Goal: Task Accomplishment & Management: Use online tool/utility

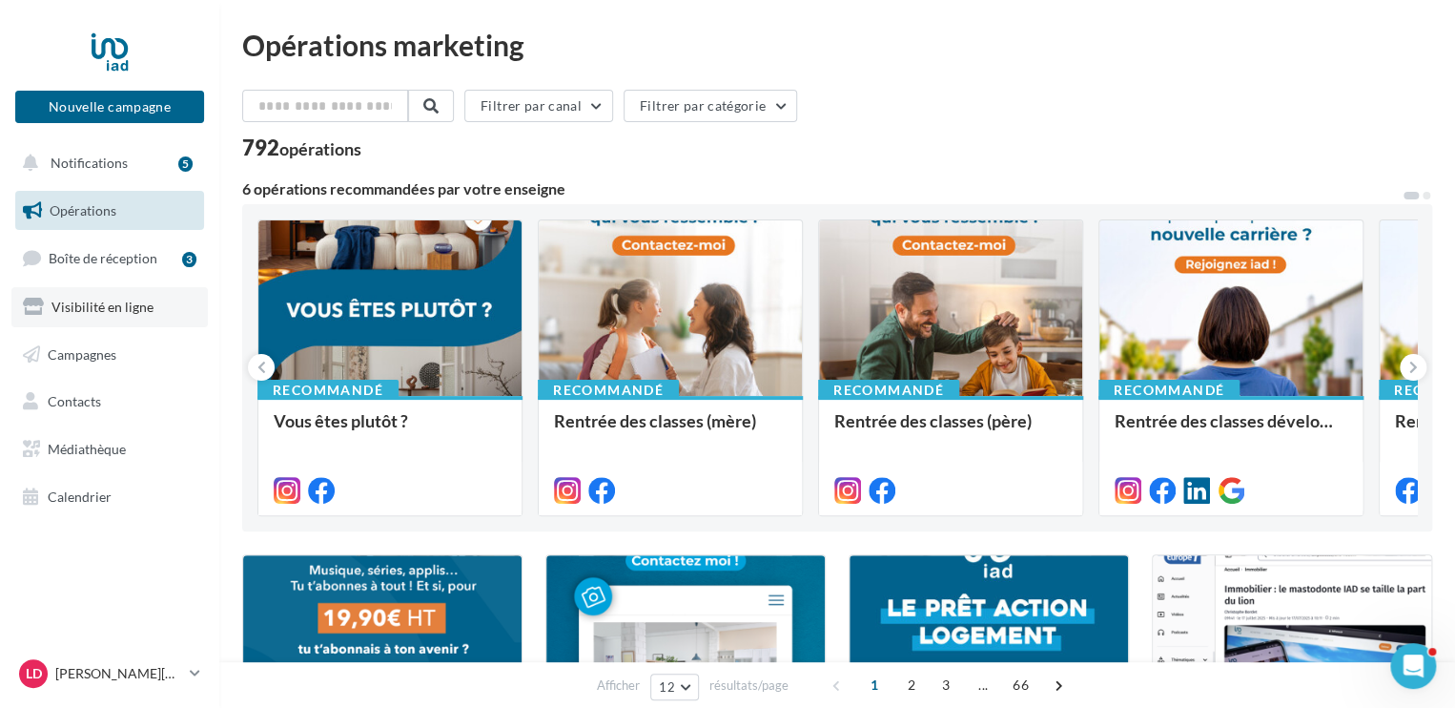
click at [127, 311] on span "Visibilité en ligne" at bounding box center [102, 306] width 102 height 16
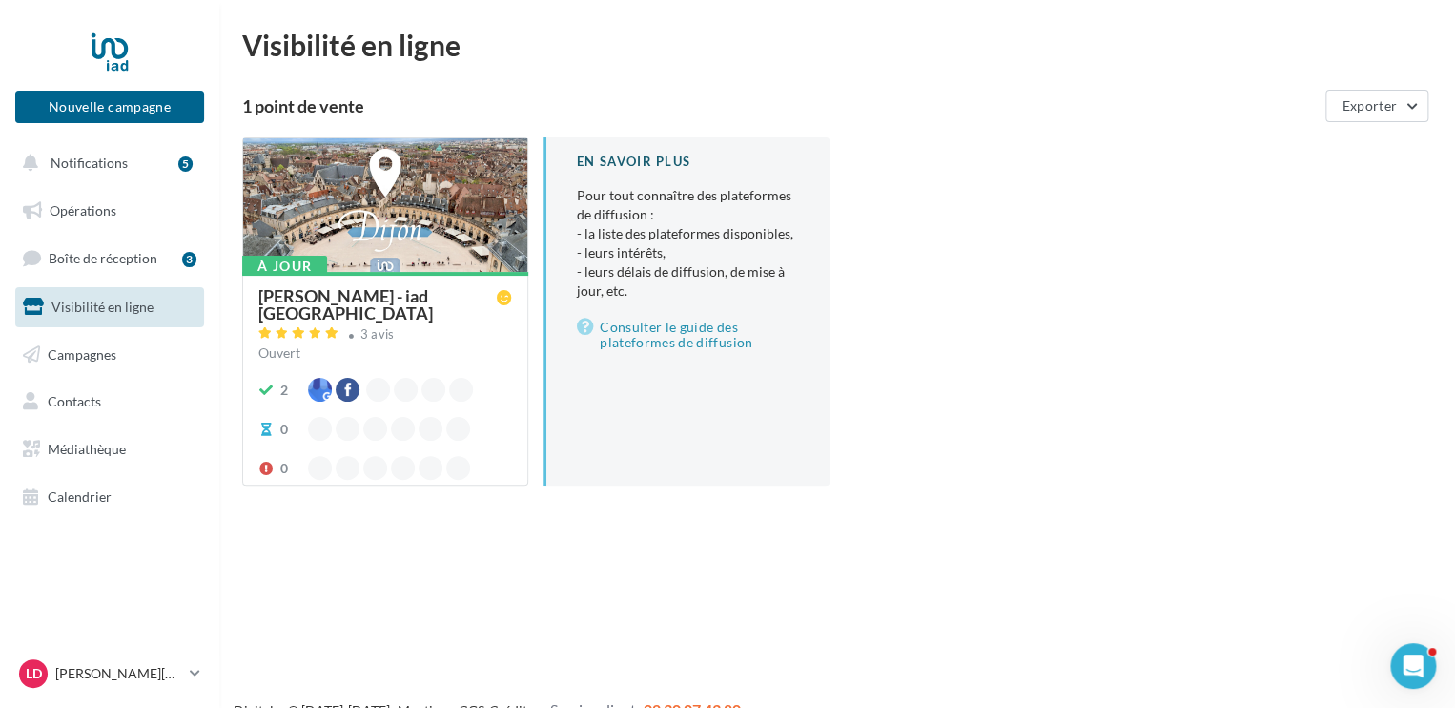
click at [401, 297] on div "Laetitia DE BISSCHOP - iad France" at bounding box center [377, 304] width 238 height 34
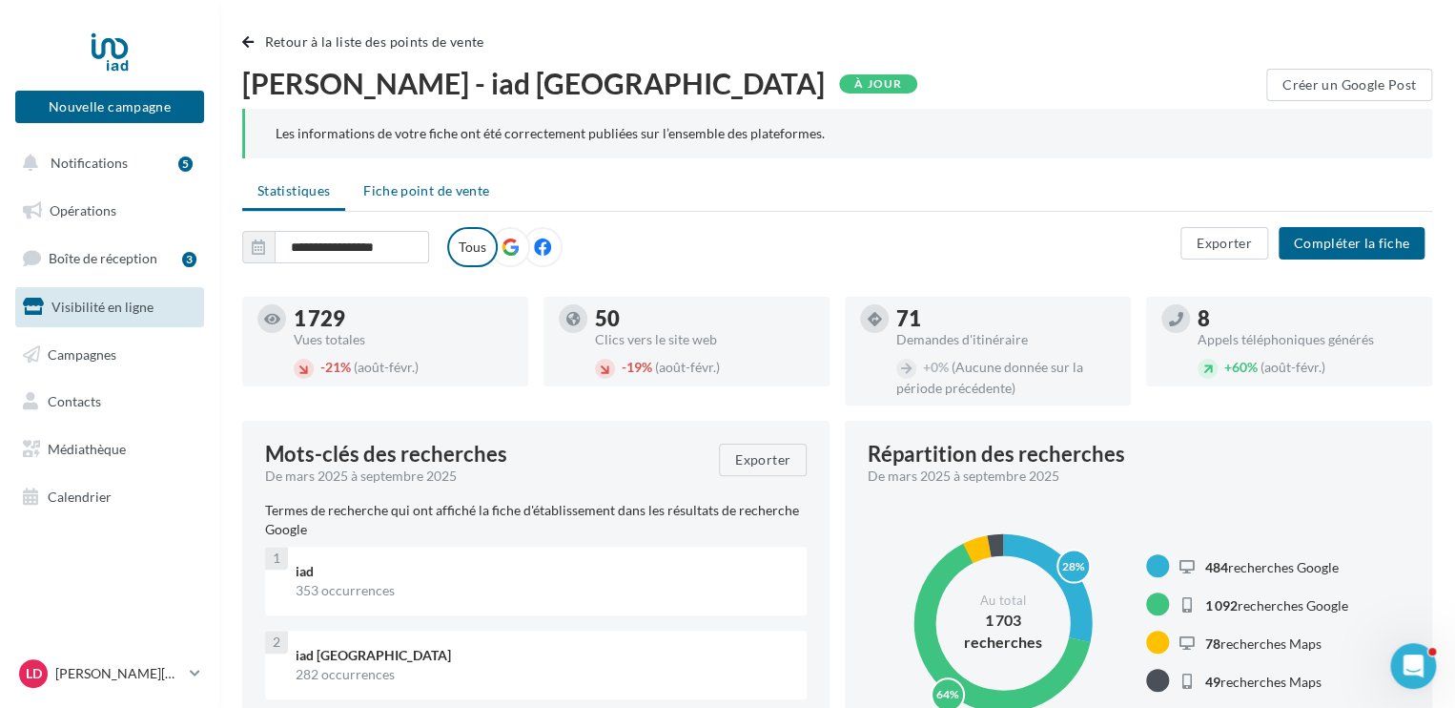
click at [430, 195] on span "Fiche point de vente" at bounding box center [426, 190] width 126 height 16
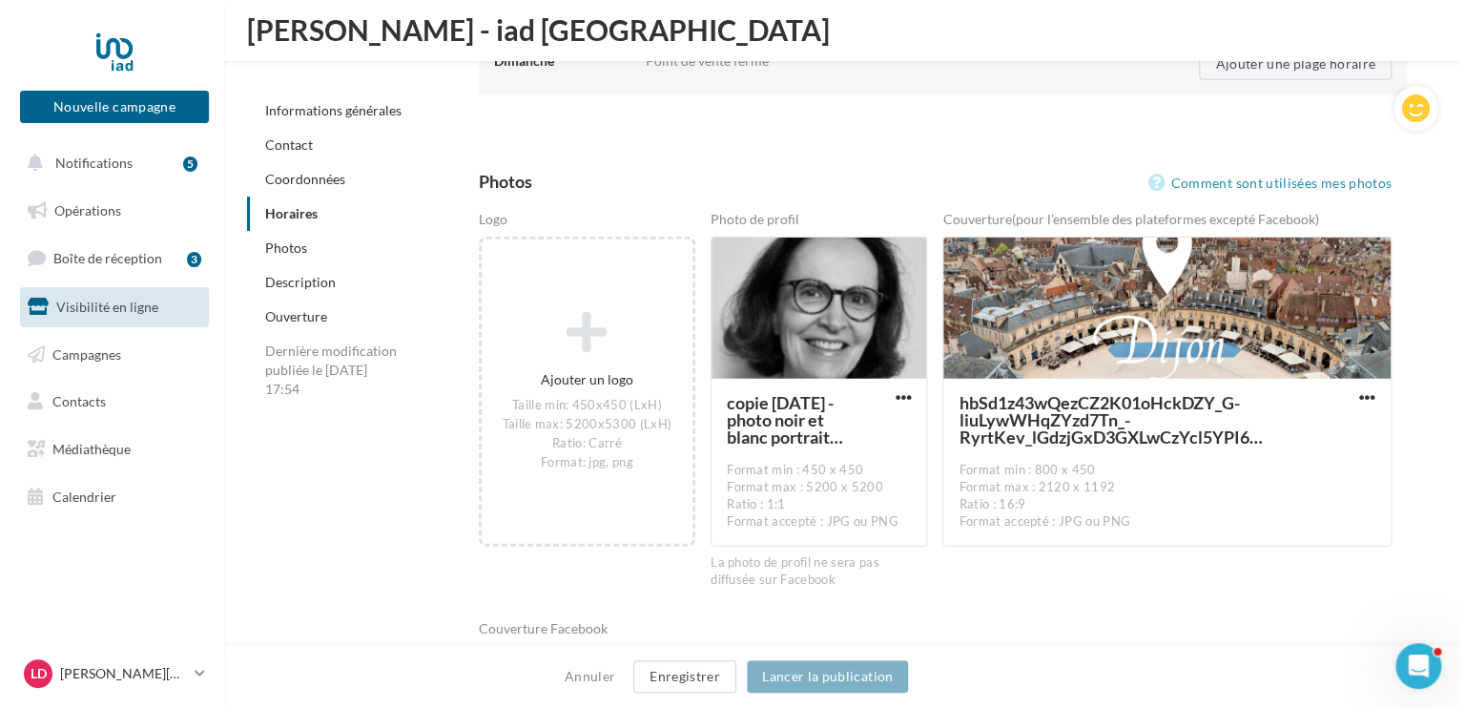
scroll to position [2478, 0]
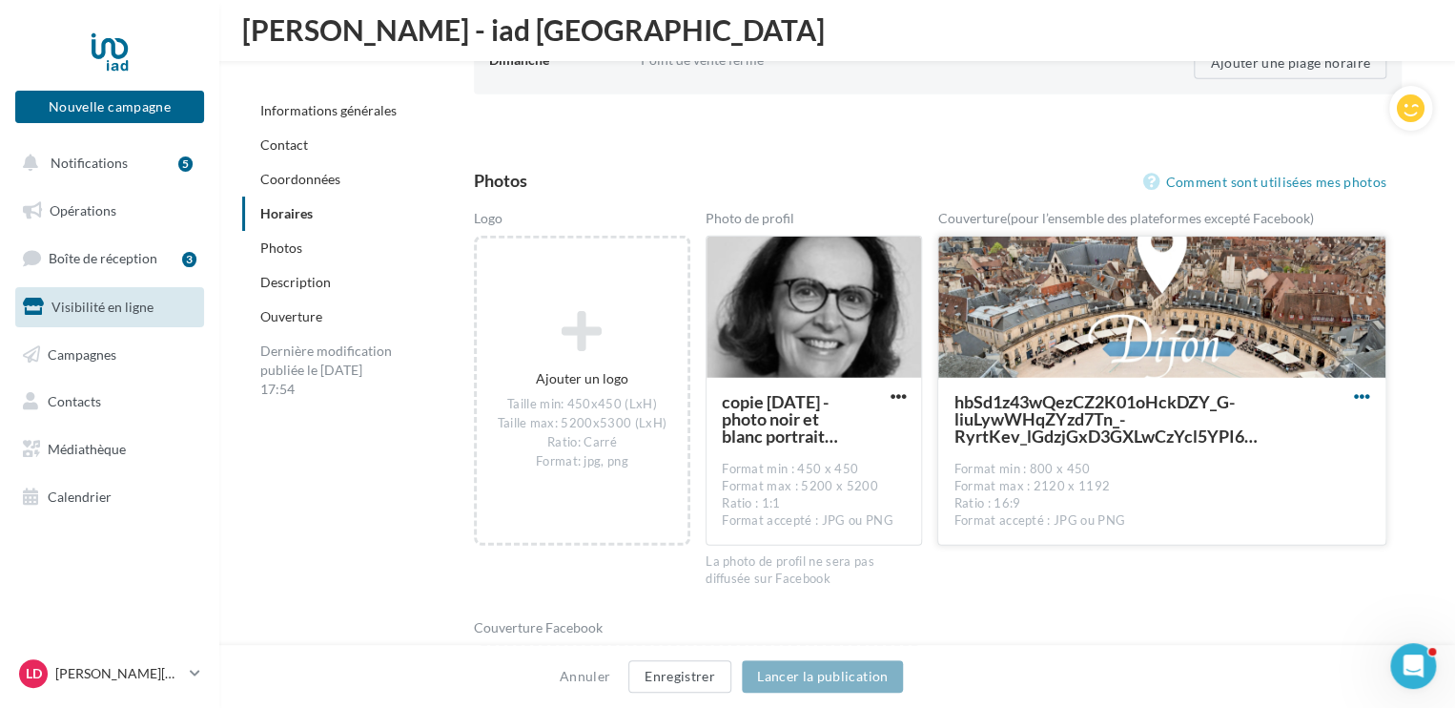
click at [1360, 395] on span "button" at bounding box center [1362, 396] width 16 height 16
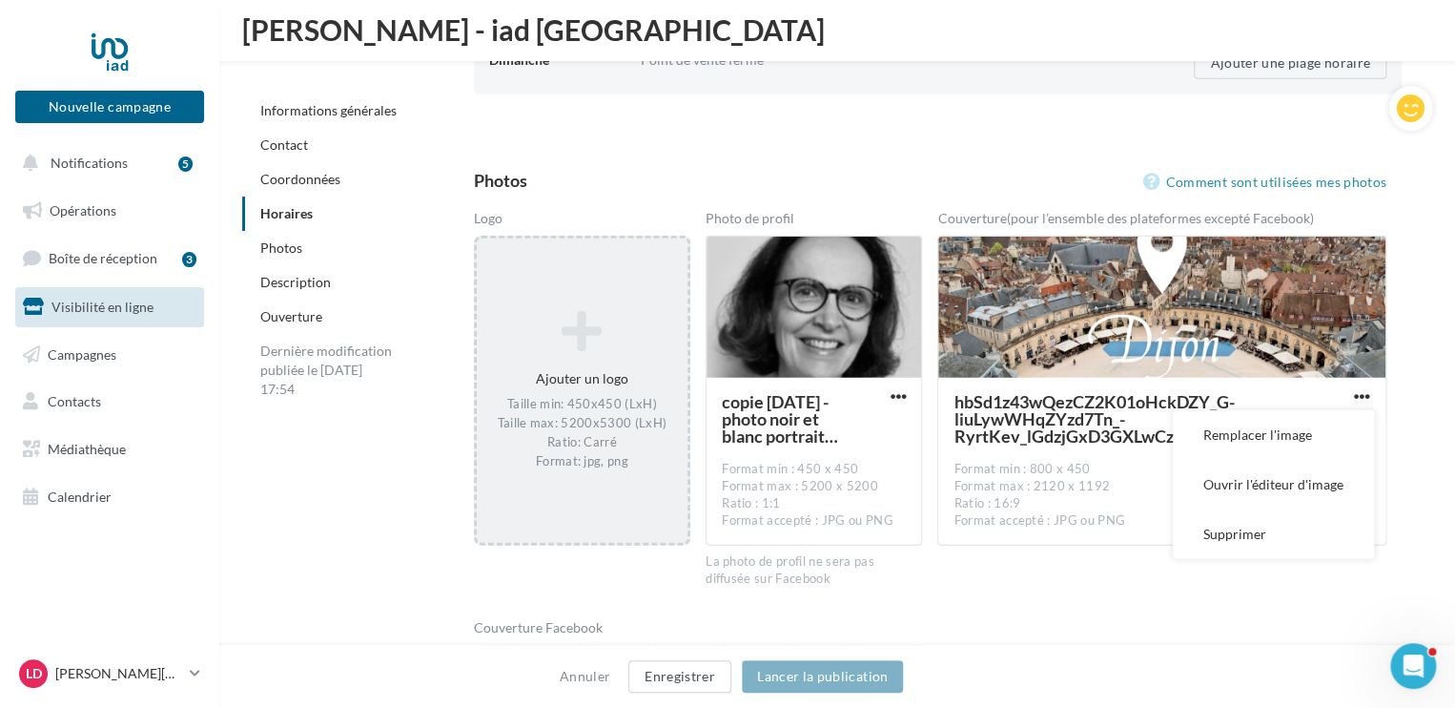
click at [586, 336] on icon at bounding box center [581, 332] width 195 height 46
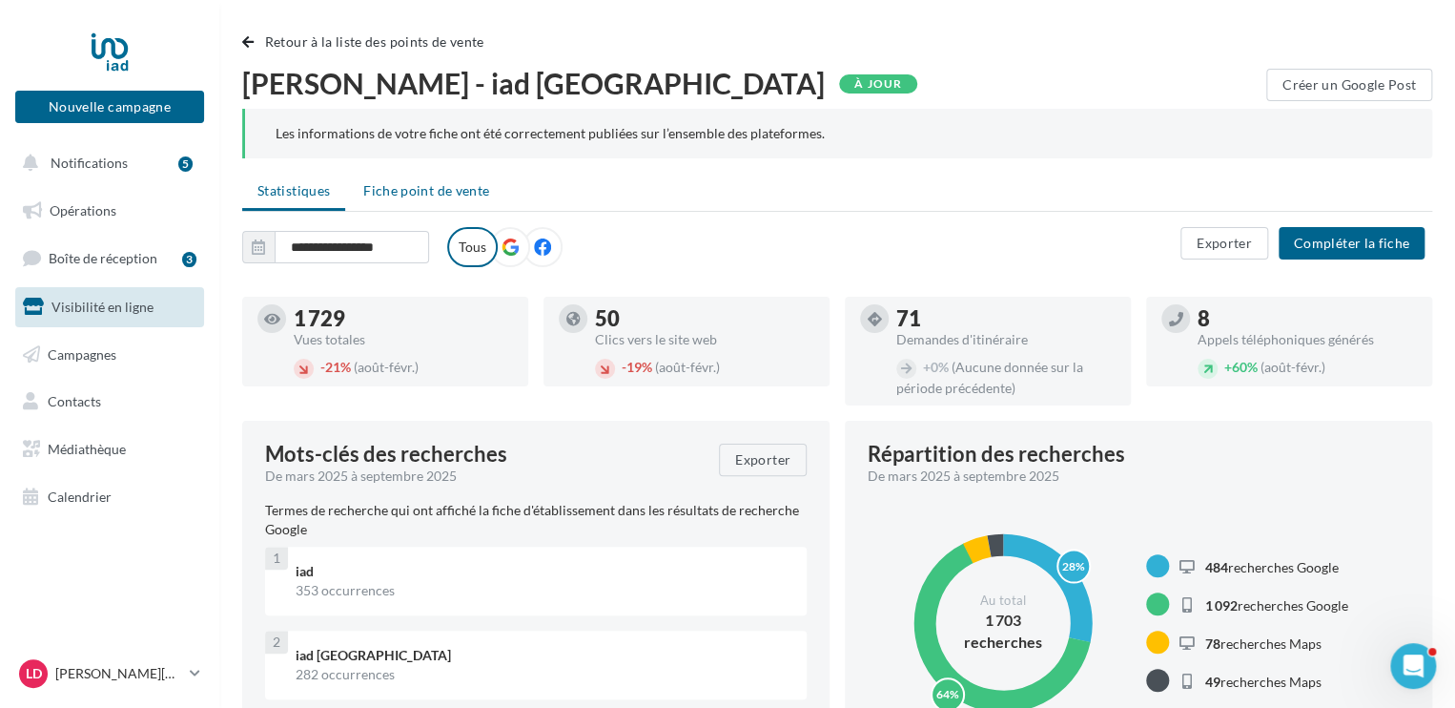
click at [421, 198] on span "Fiche point de vente" at bounding box center [426, 190] width 126 height 16
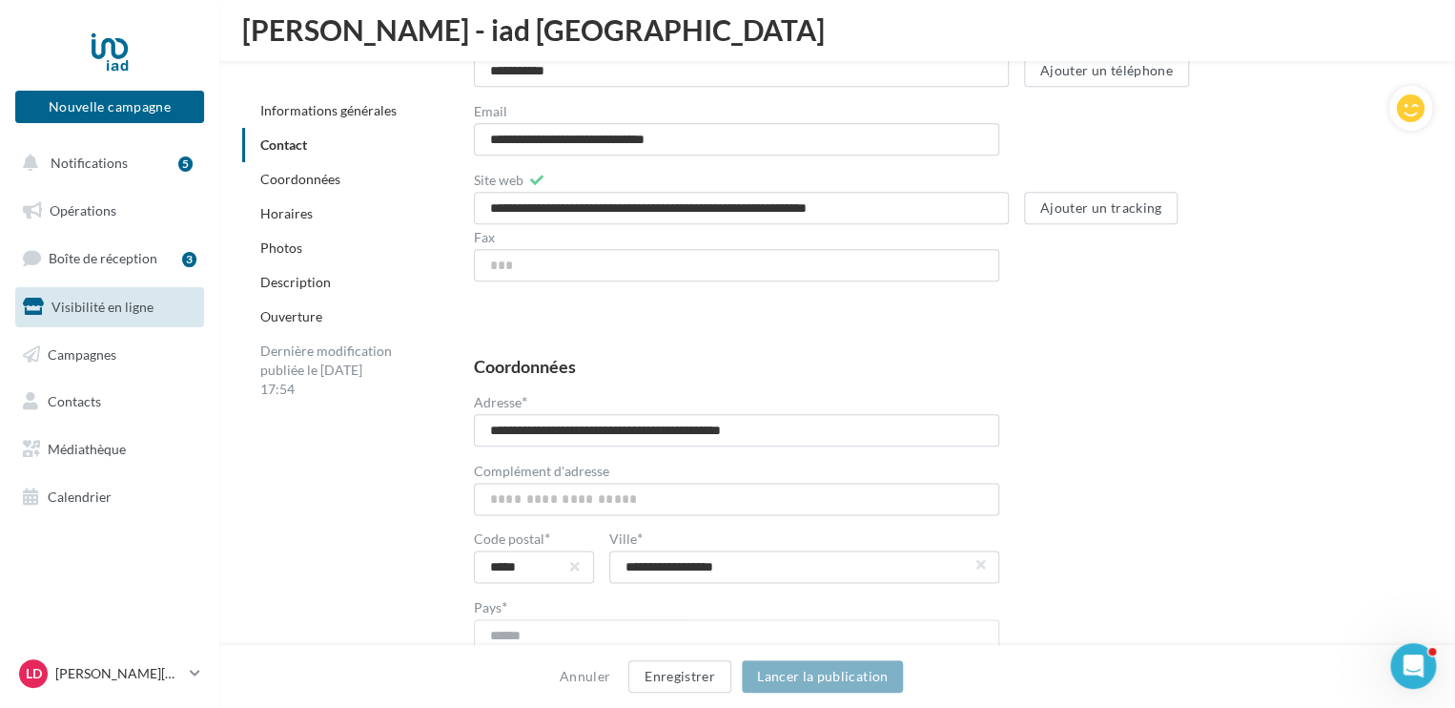
scroll to position [883, 0]
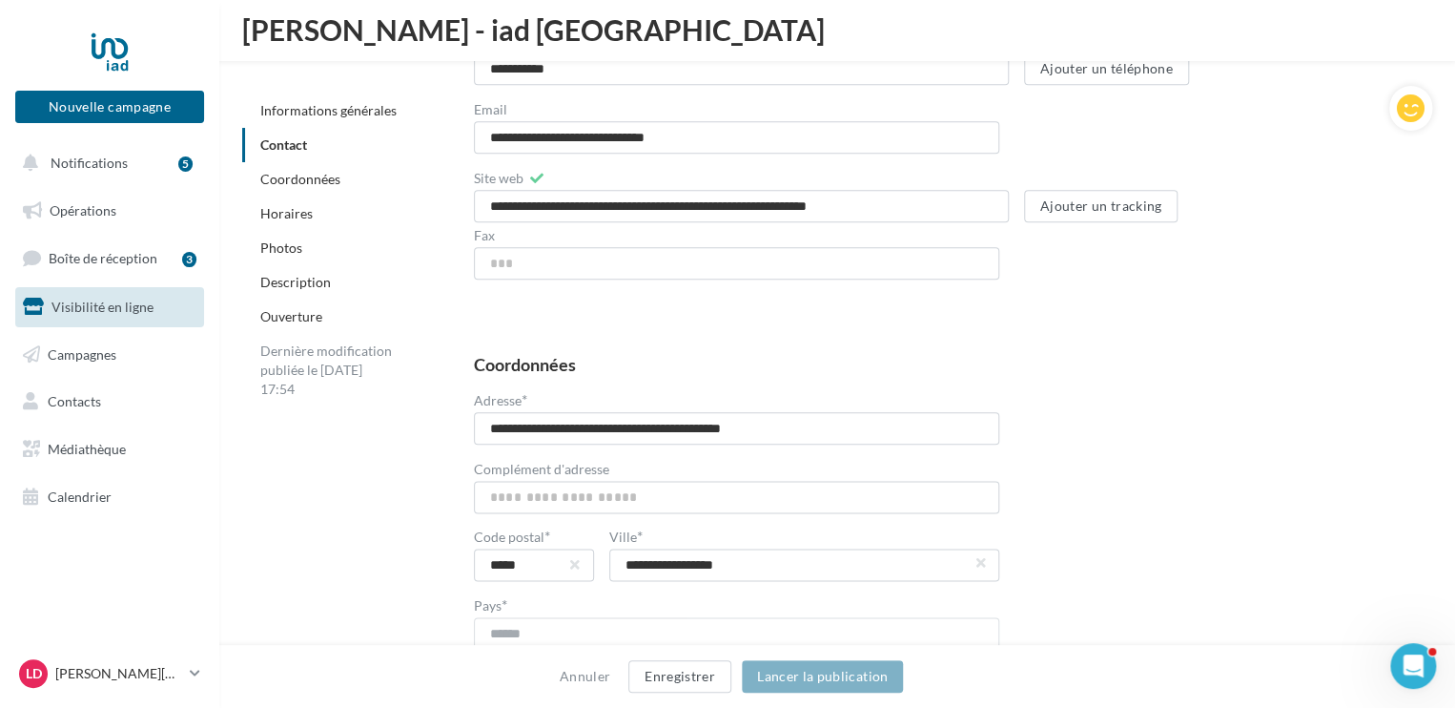
click at [285, 247] on link "Photos" at bounding box center [281, 247] width 42 height 16
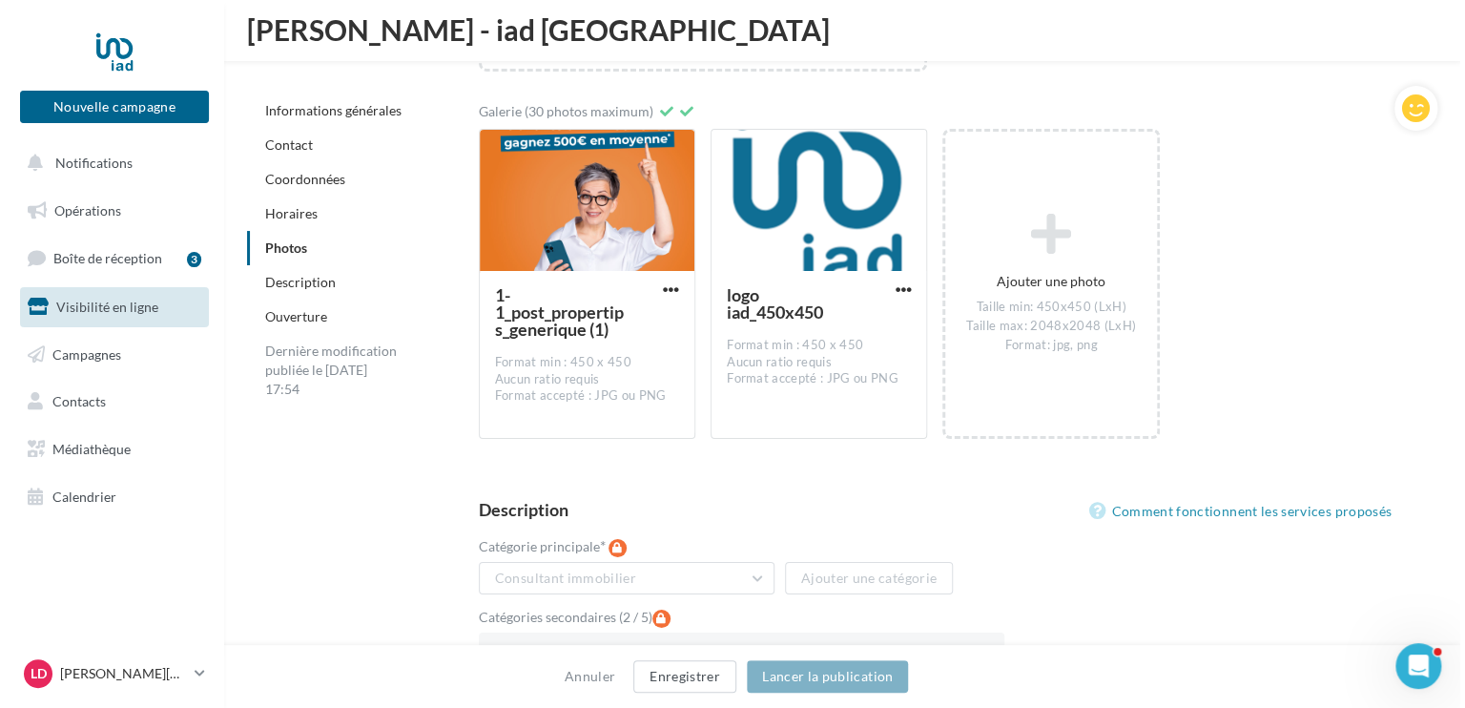
scroll to position [3317, 0]
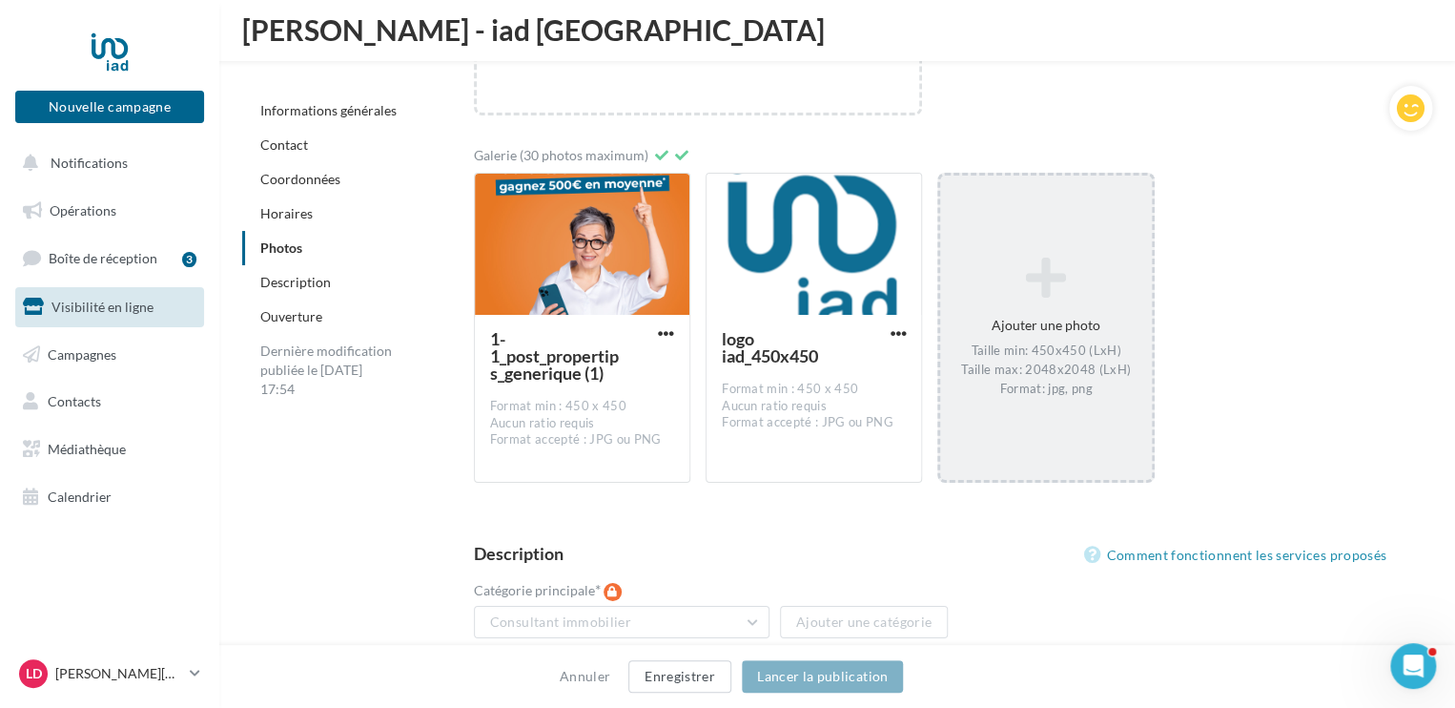
click at [1048, 275] on icon at bounding box center [1045, 278] width 195 height 46
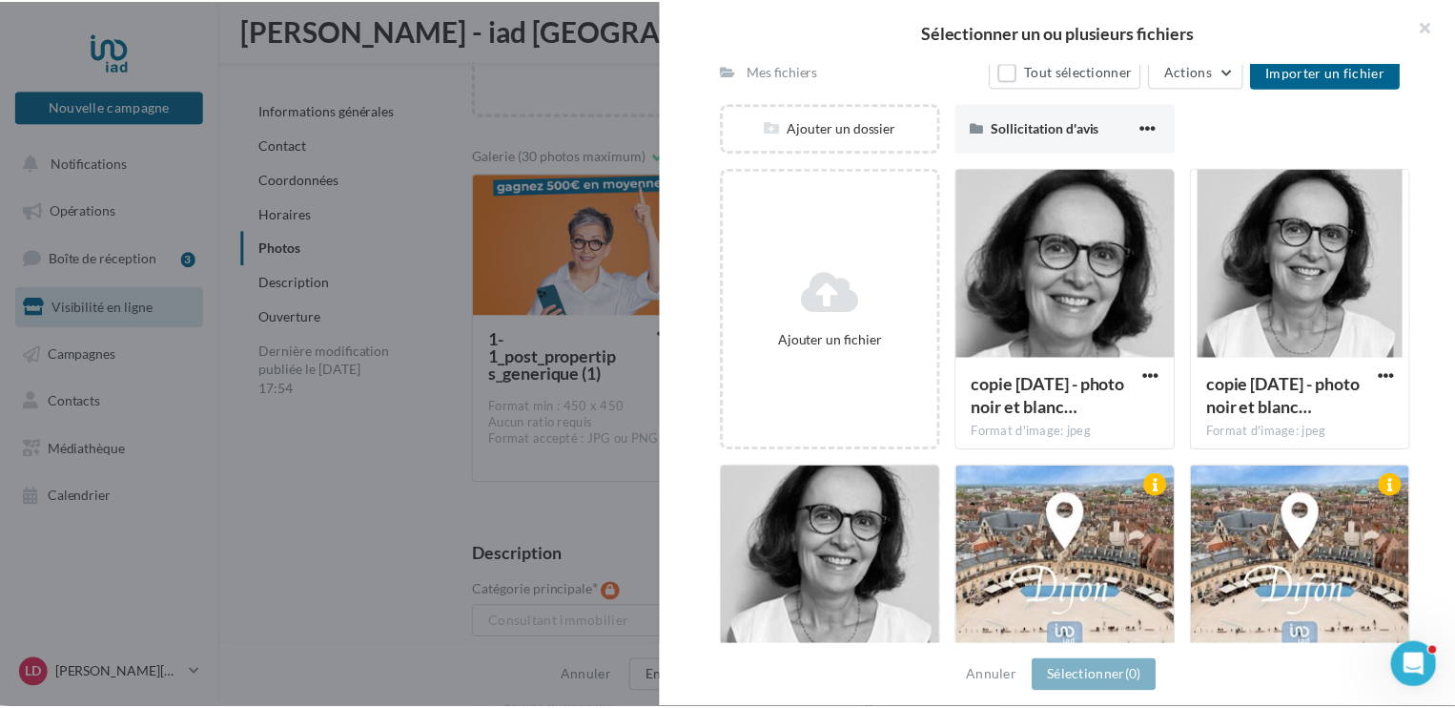
scroll to position [0, 0]
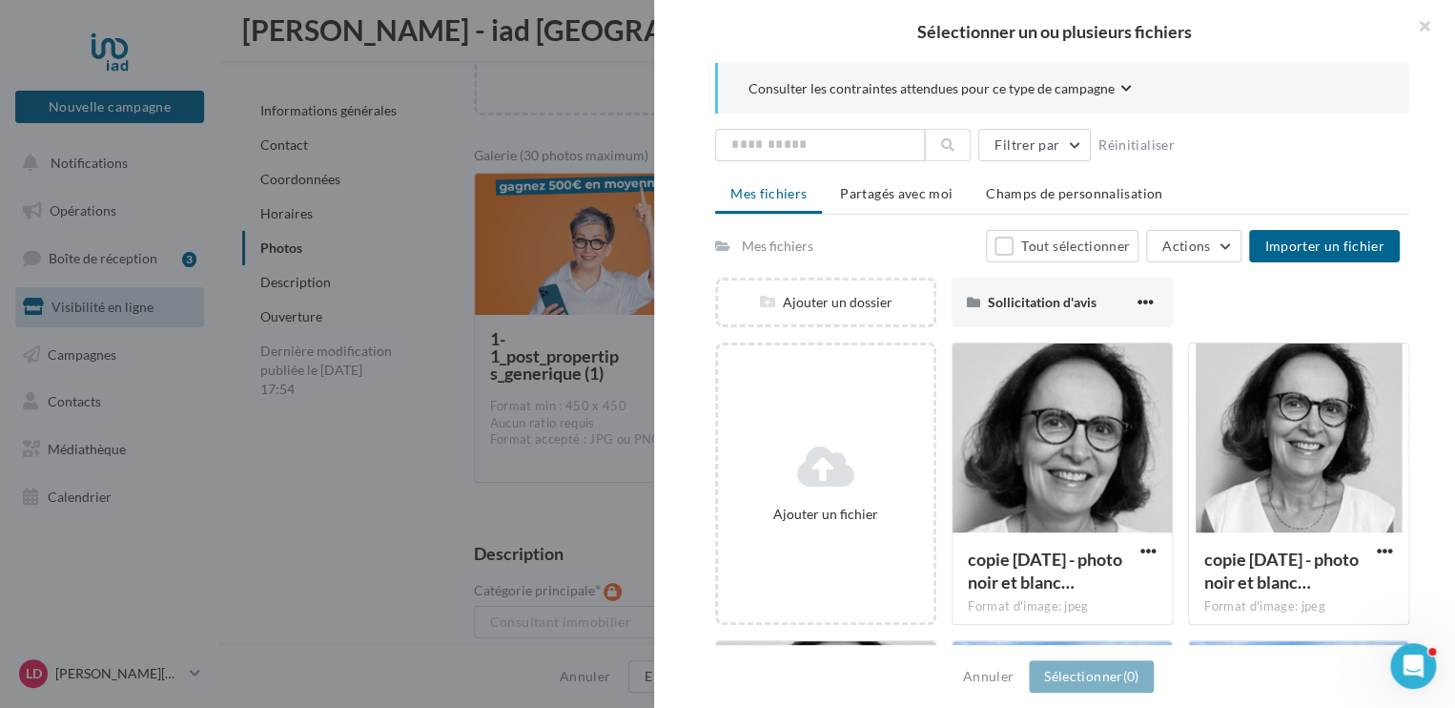
click at [940, 175] on div "Sélectionner un ou plusieurs fichiers Consulter les contraintes attendues pour …" at bounding box center [1045, 175] width 211 height 0
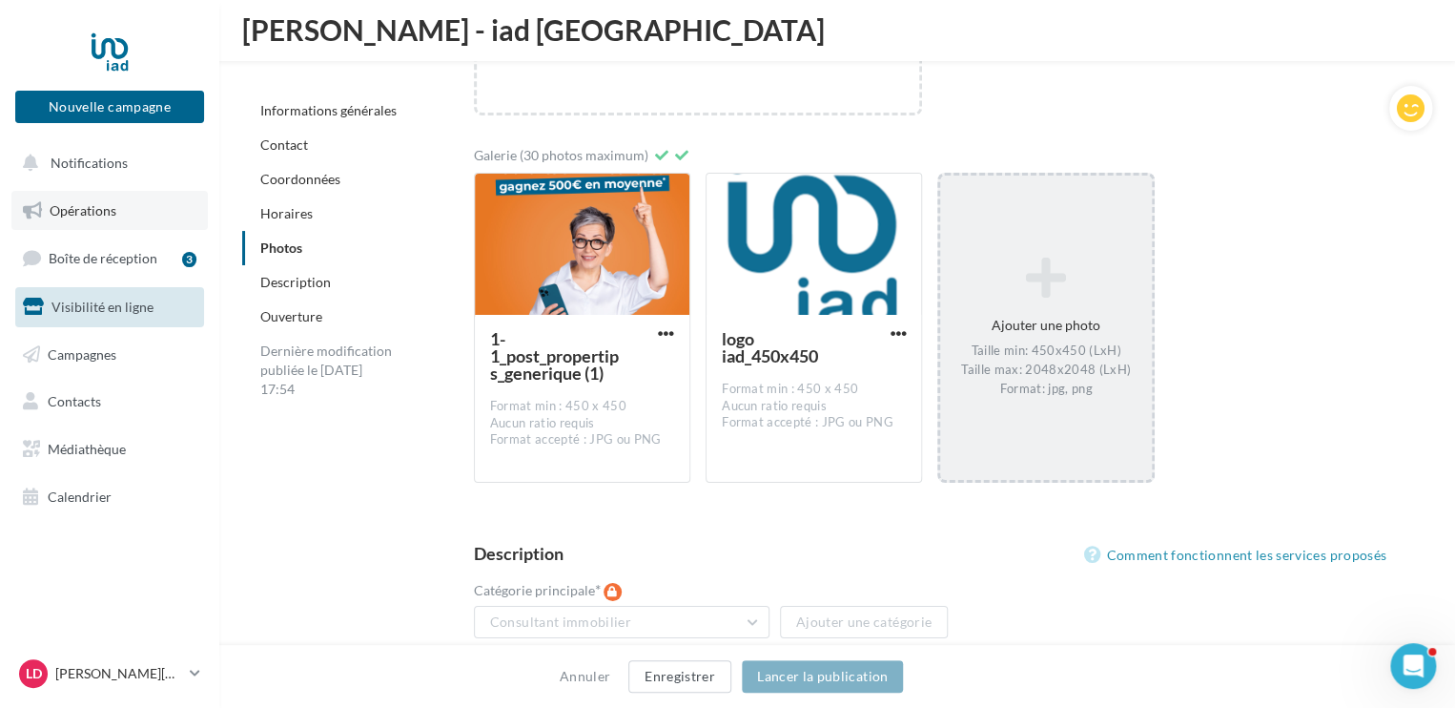
click at [91, 211] on span "Opérations" at bounding box center [83, 210] width 67 height 16
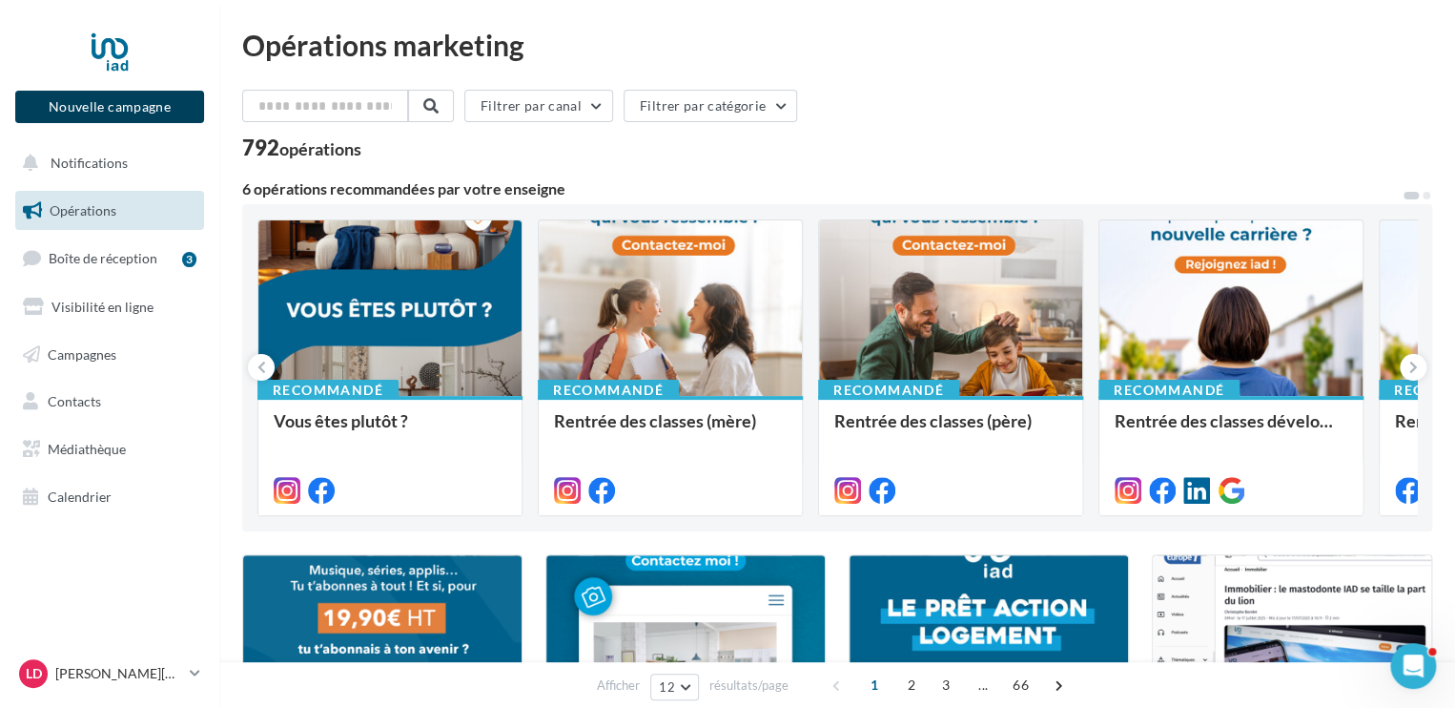
click at [154, 112] on button "Nouvelle campagne" at bounding box center [109, 107] width 189 height 32
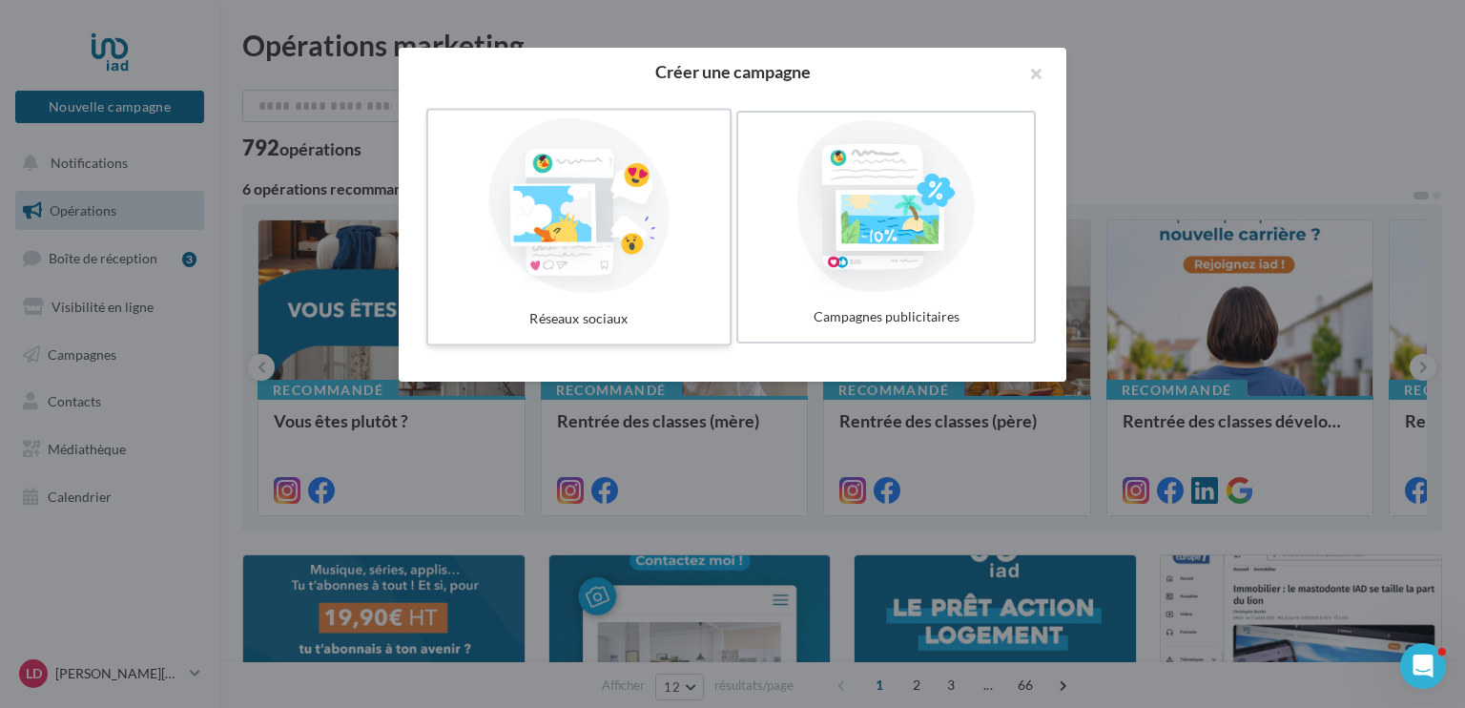
click at [595, 311] on div "Réseaux sociaux" at bounding box center [579, 318] width 286 height 35
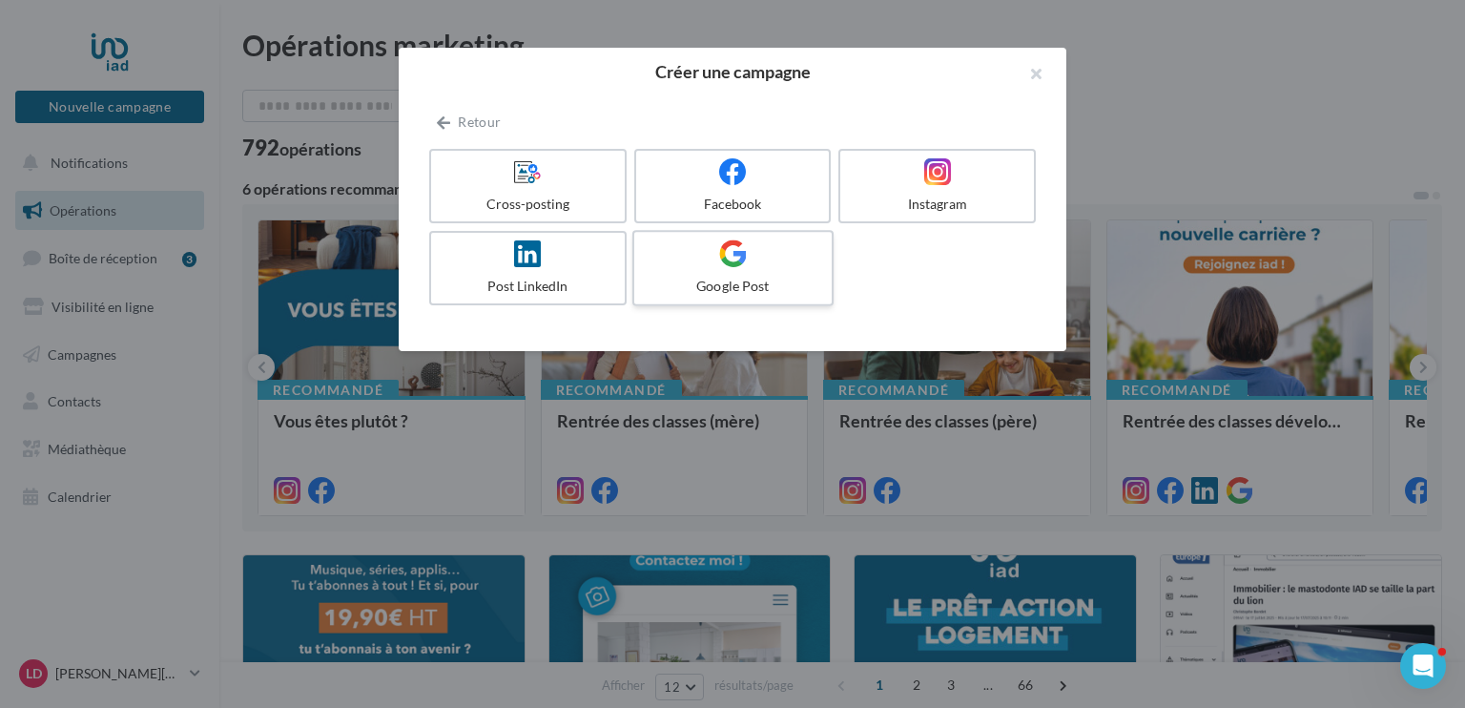
click at [739, 271] on label "Google Post" at bounding box center [732, 268] width 201 height 76
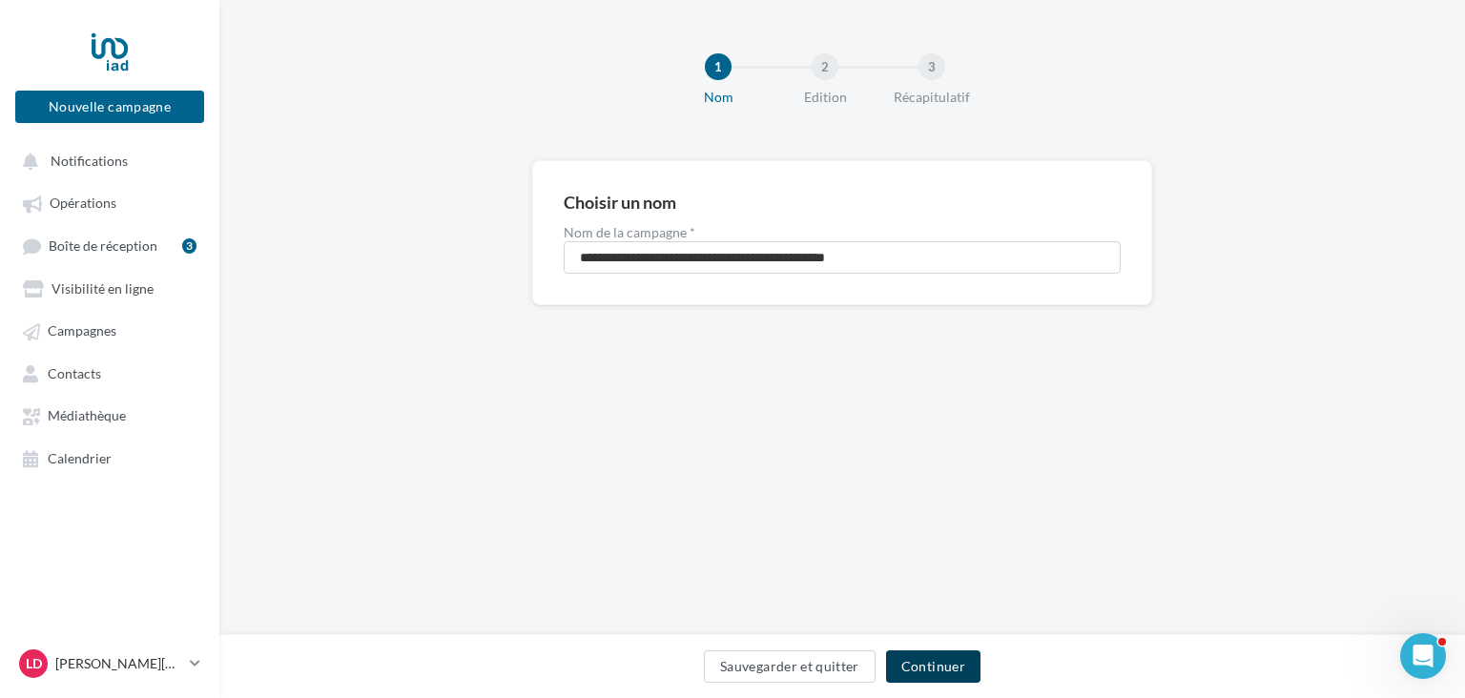
click at [934, 665] on button "Continuer" at bounding box center [933, 666] width 94 height 32
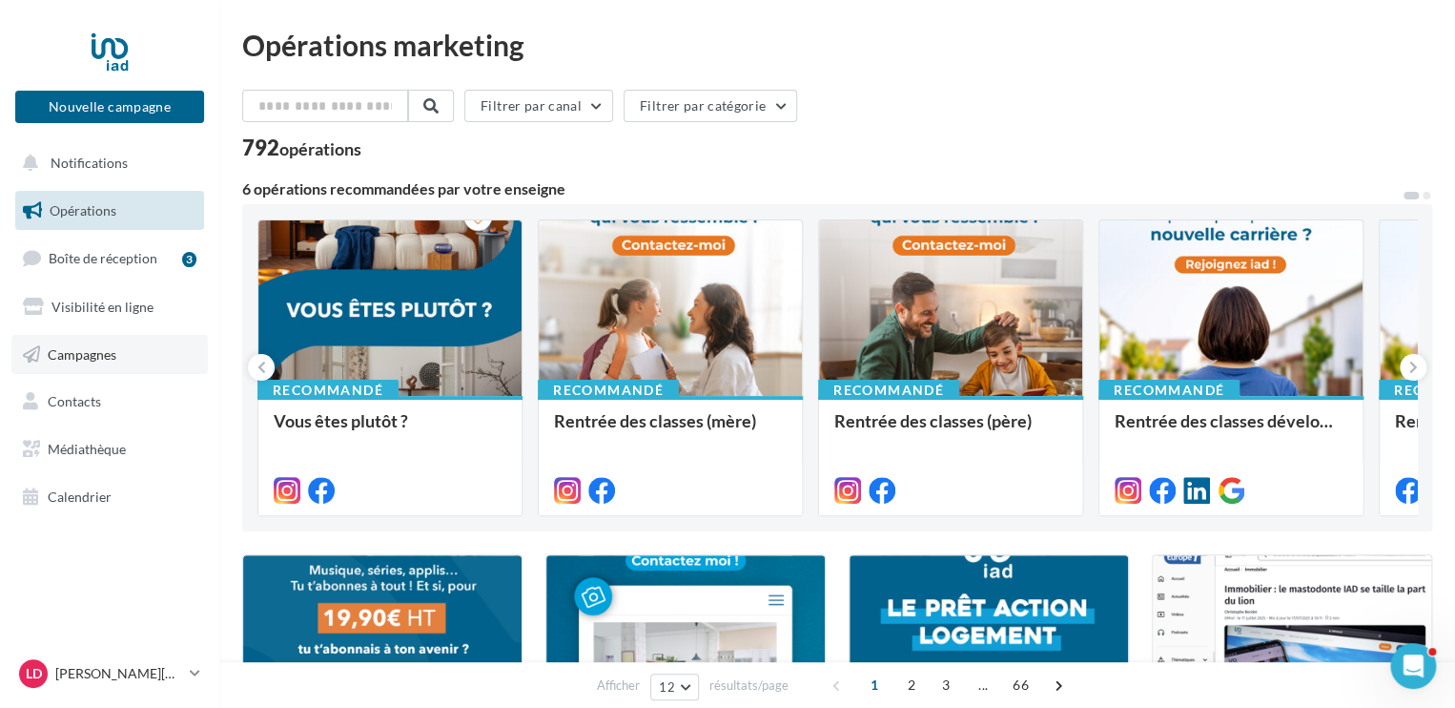
click at [74, 359] on span "Campagnes" at bounding box center [82, 353] width 69 height 16
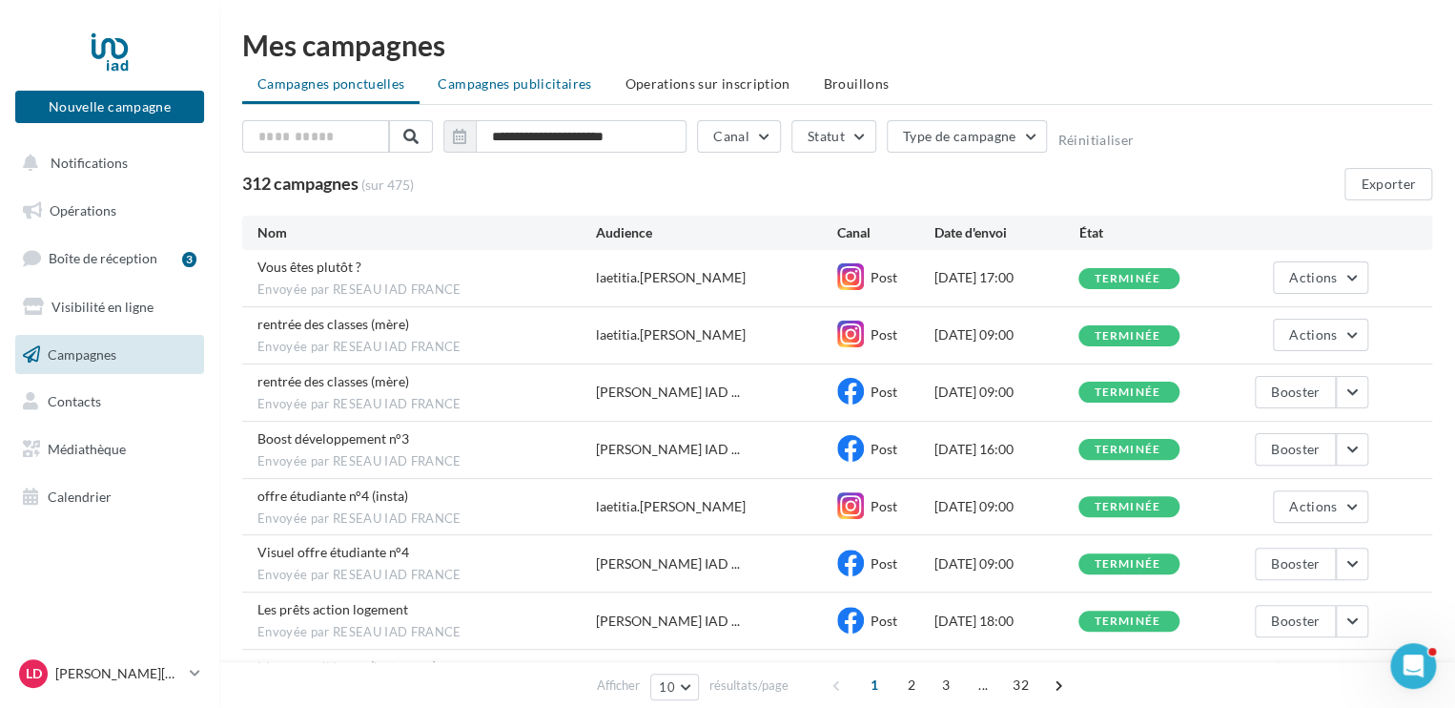
click at [525, 80] on span "Campagnes publicitaires" at bounding box center [515, 83] width 154 height 16
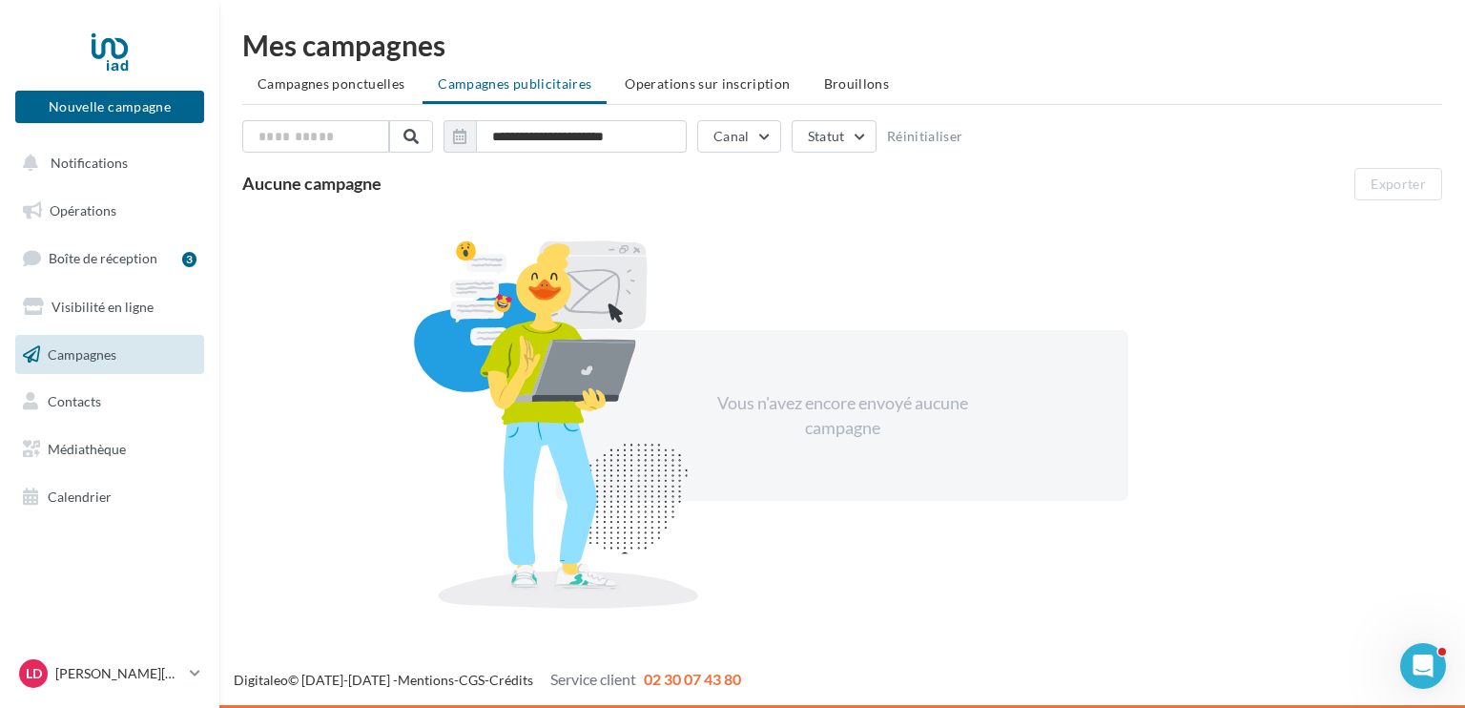
click at [93, 346] on span "Campagnes" at bounding box center [82, 353] width 69 height 16
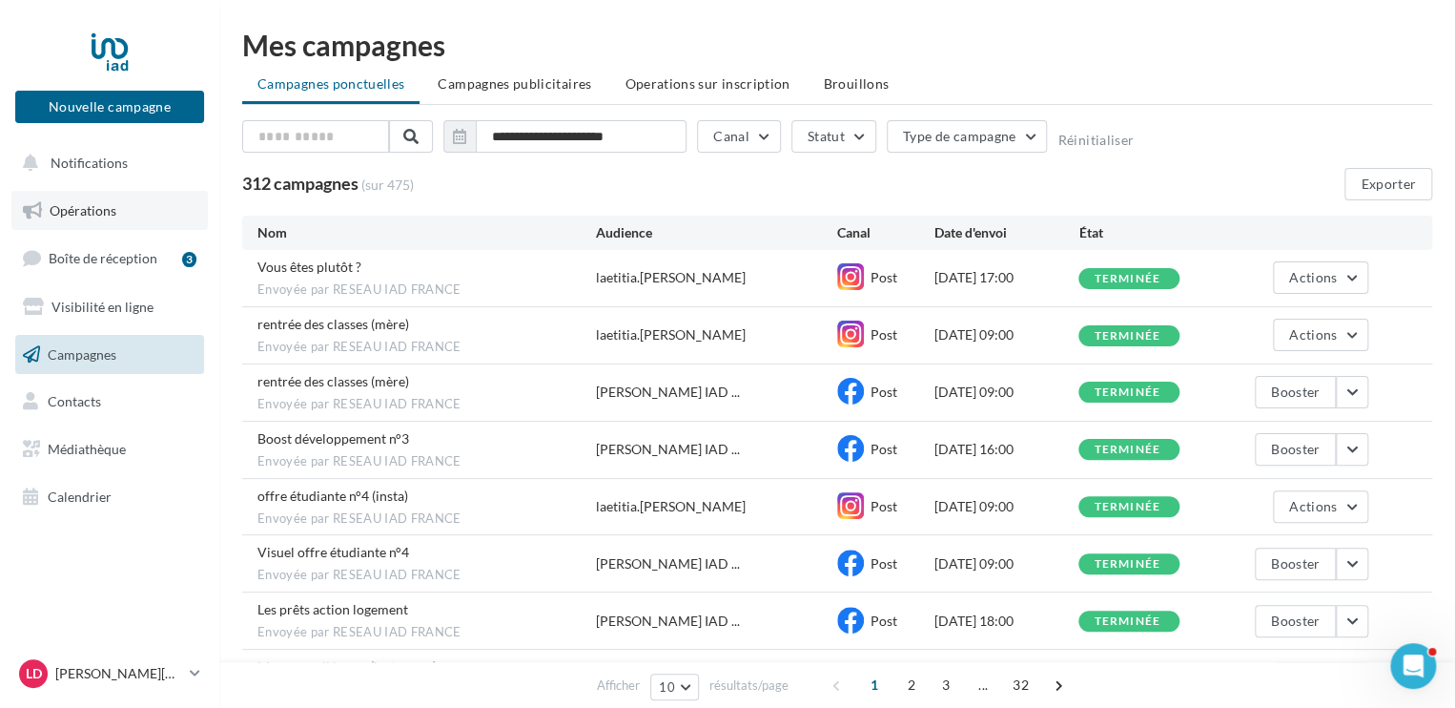
click at [80, 206] on span "Opérations" at bounding box center [83, 210] width 67 height 16
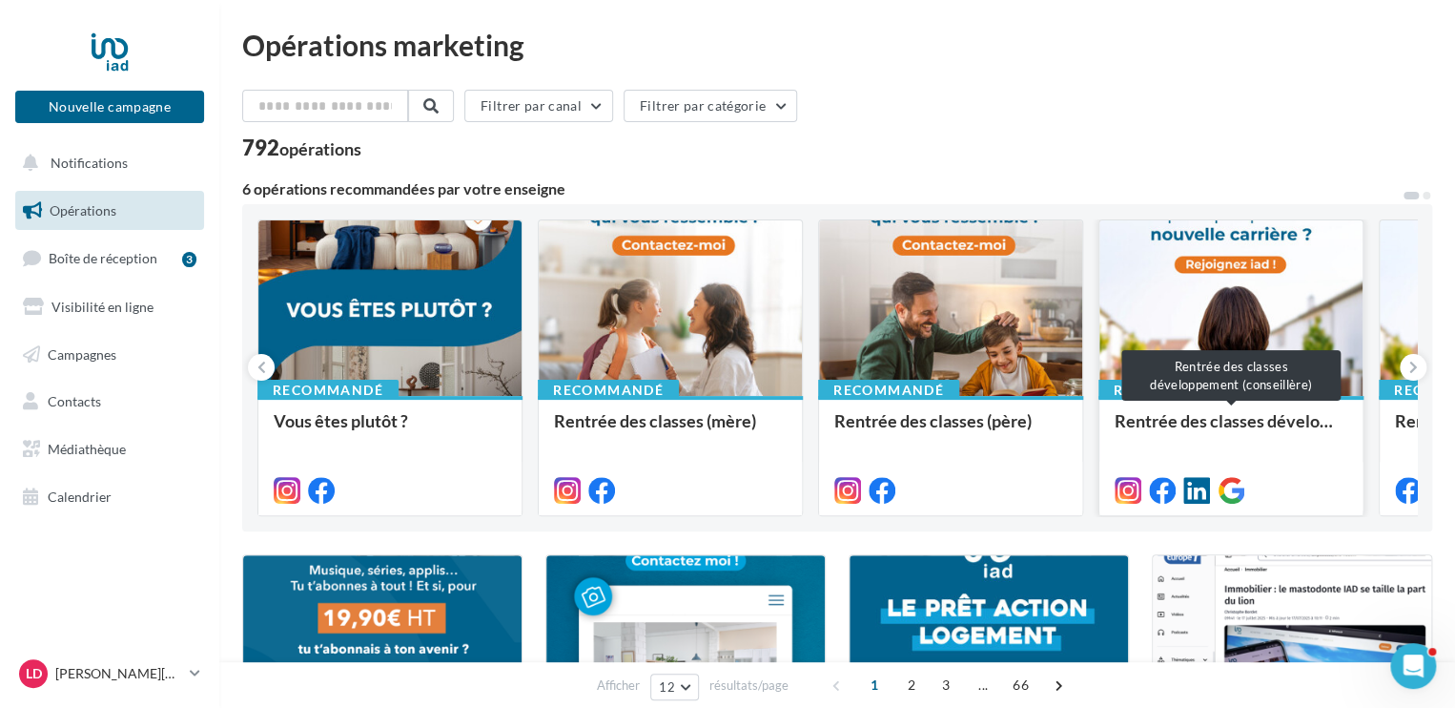
click at [1261, 424] on div "Rentrée des classes développement (conseillère)" at bounding box center [1231, 430] width 233 height 38
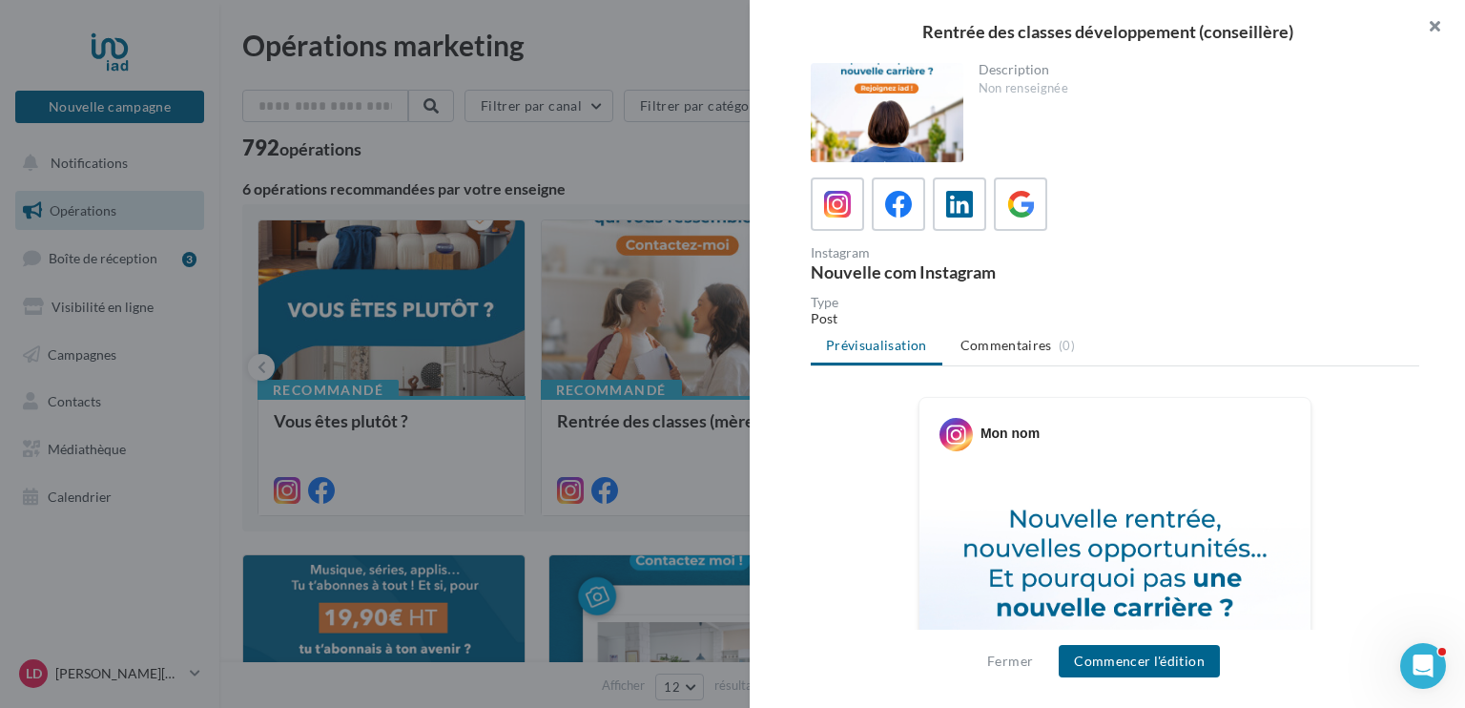
click at [1445, 24] on button "button" at bounding box center [1426, 28] width 76 height 57
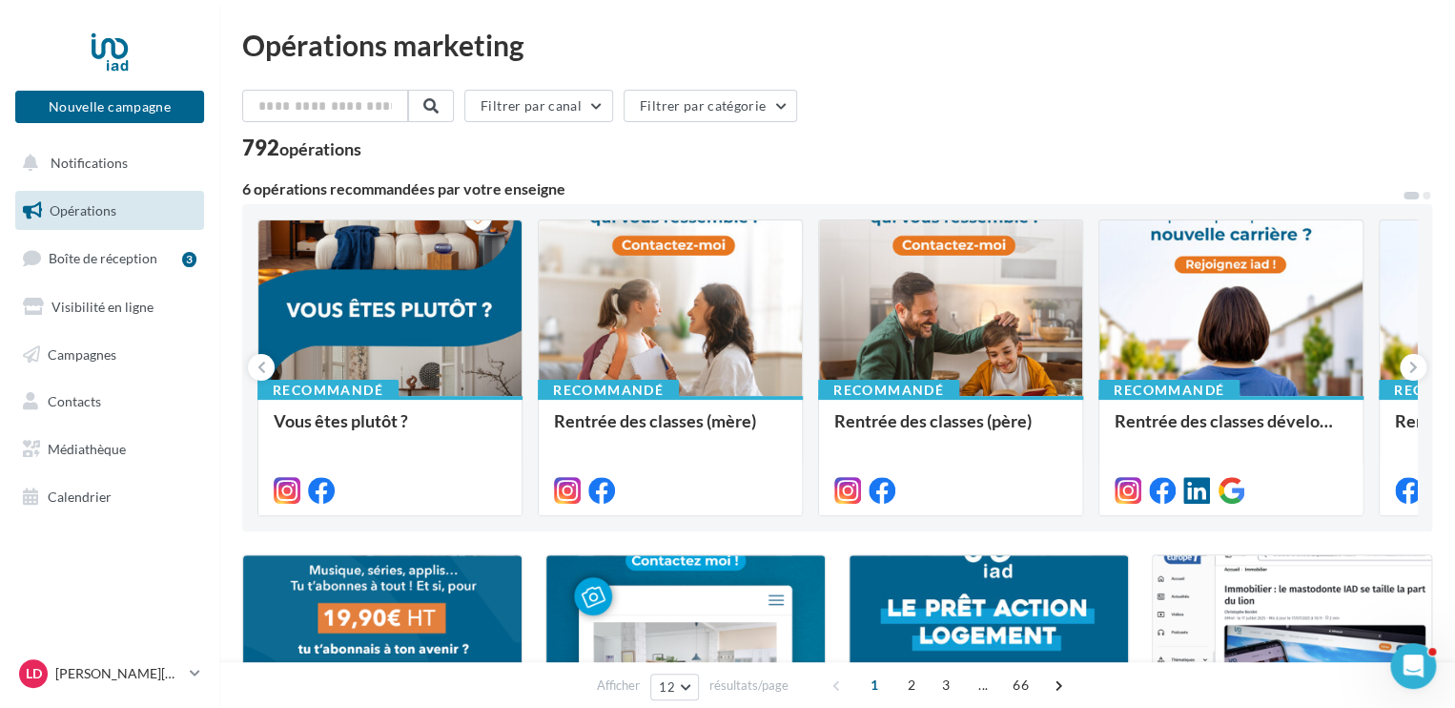
click at [426, 370] on div at bounding box center [389, 308] width 263 height 177
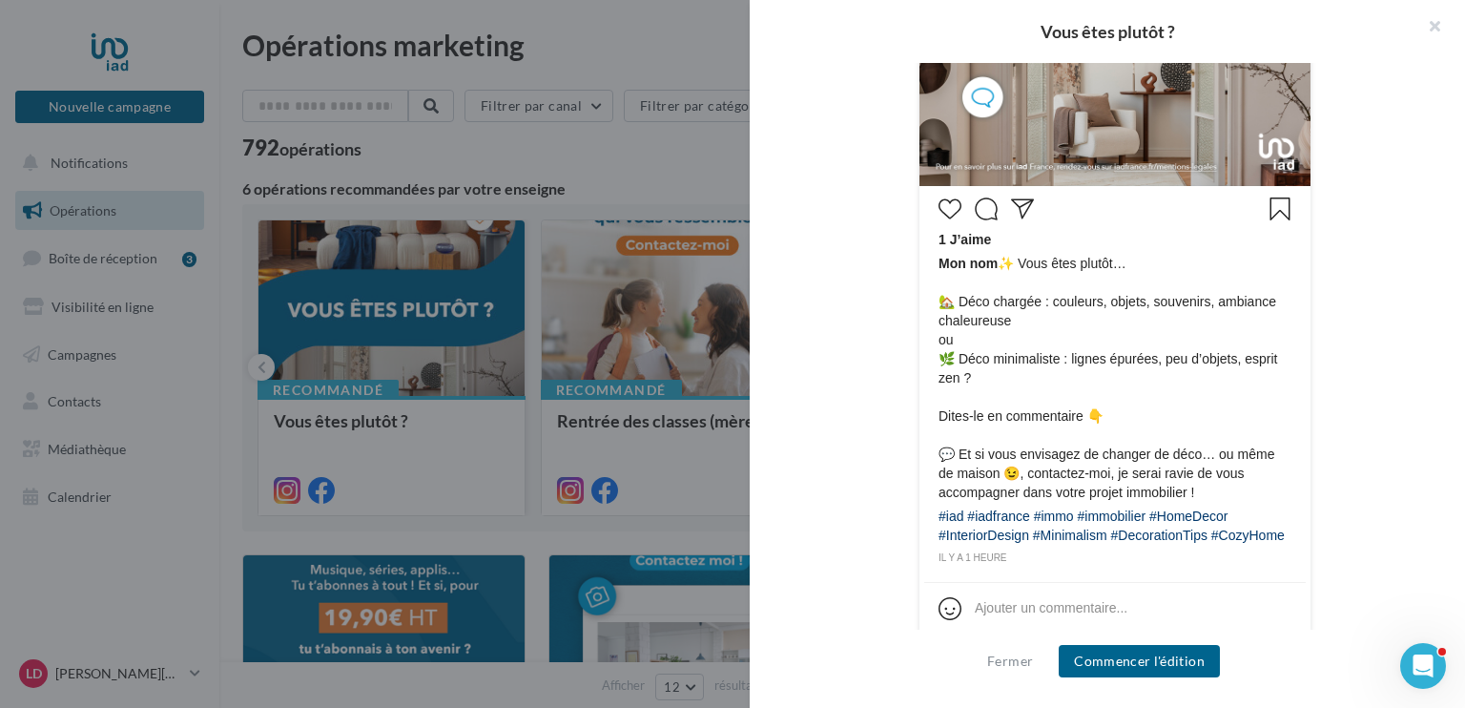
scroll to position [782, 0]
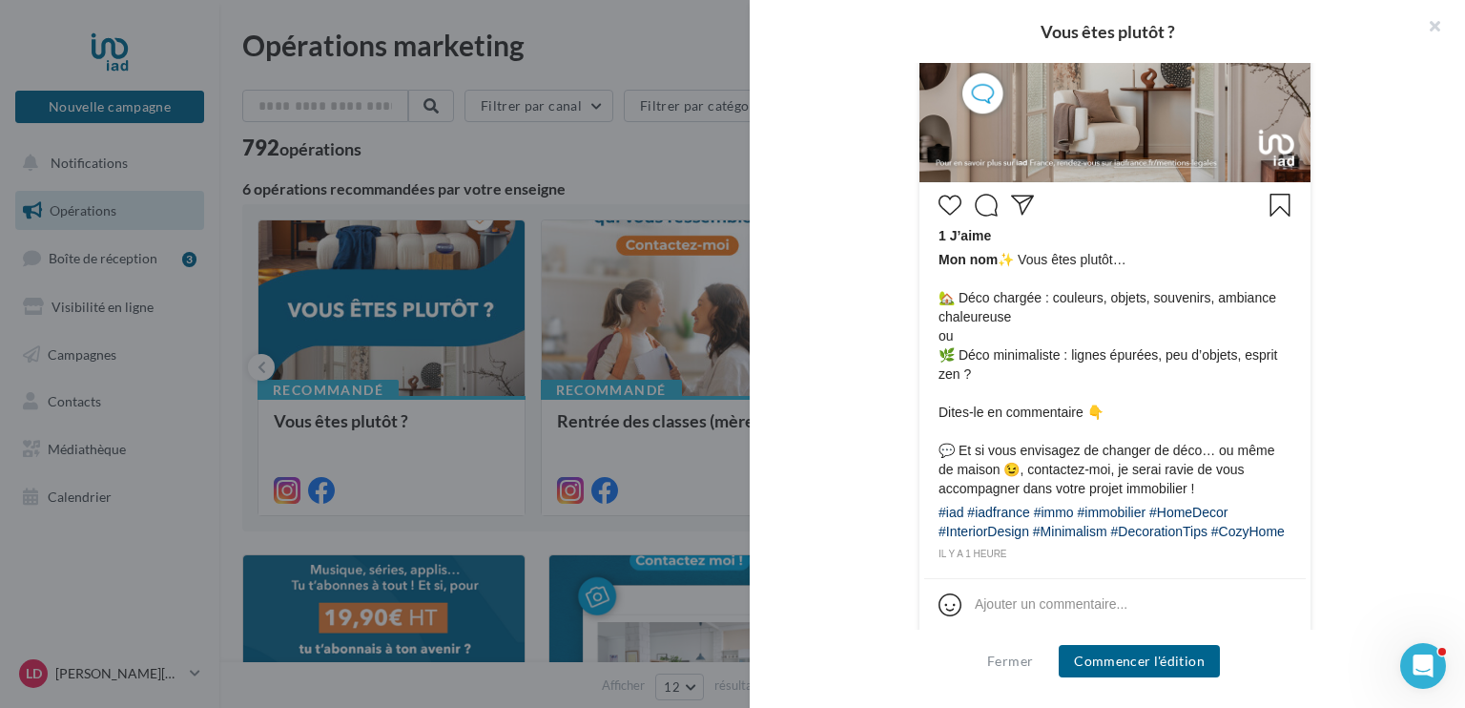
click at [932, 412] on div "1 J’aime Mon nom ✨ Vous êtes plutôt… 🏡 Déco chargée : couleurs, objets, souveni…" at bounding box center [1114, 375] width 381 height 376
drag, startPoint x: 936, startPoint y: 412, endPoint x: 1100, endPoint y: 430, distance: 164.1
click at [1100, 430] on span "Mon nom ✨ Vous êtes plutôt… 🏡 Déco chargée : couleurs, objets, souvenirs, ambia…" at bounding box center [1114, 374] width 353 height 248
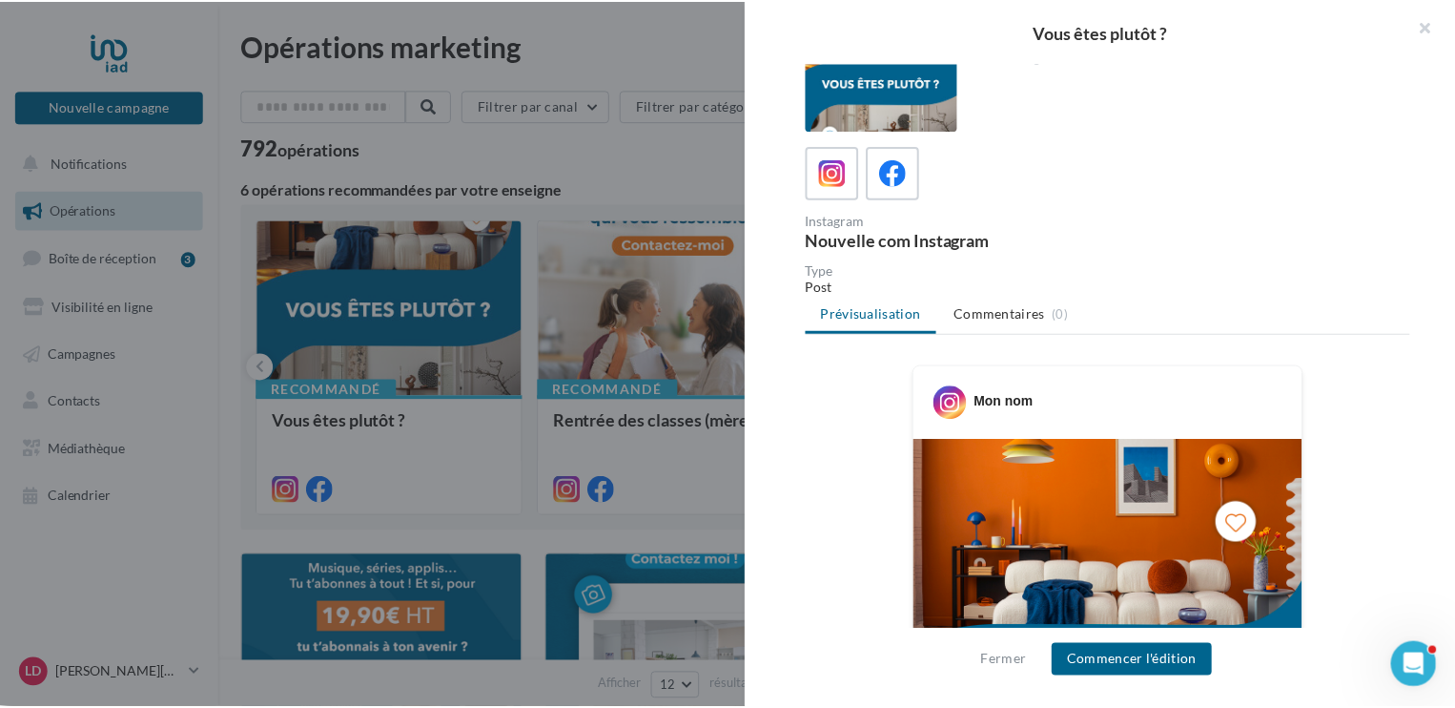
scroll to position [0, 0]
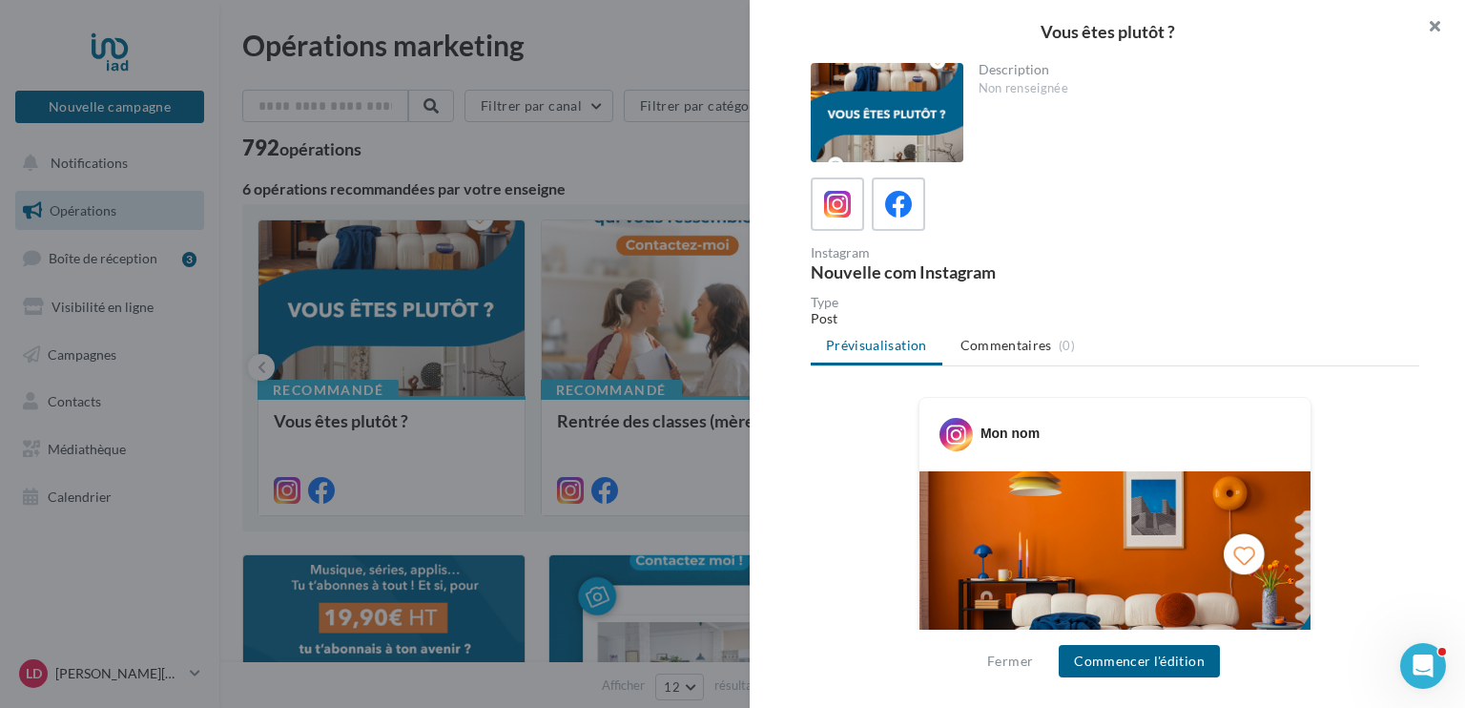
click at [1430, 30] on button "button" at bounding box center [1426, 28] width 76 height 57
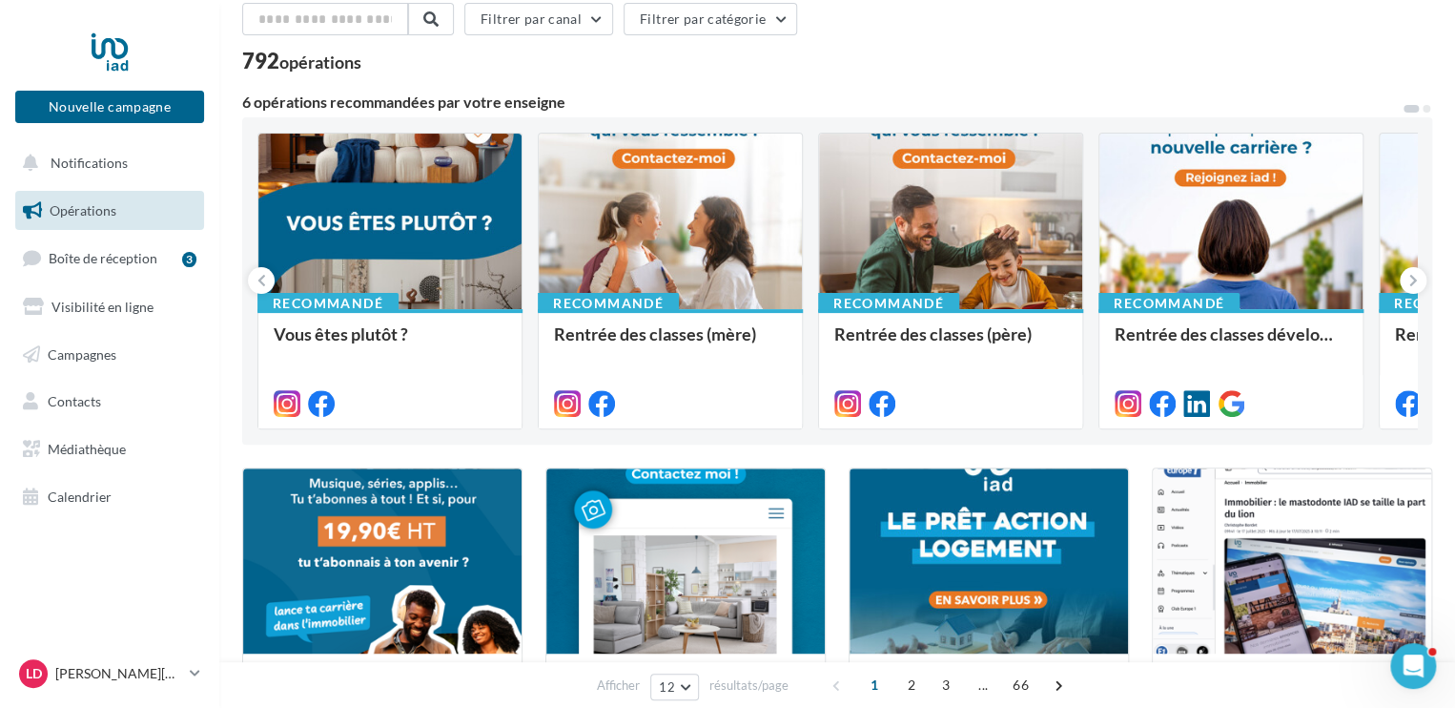
scroll to position [85, 0]
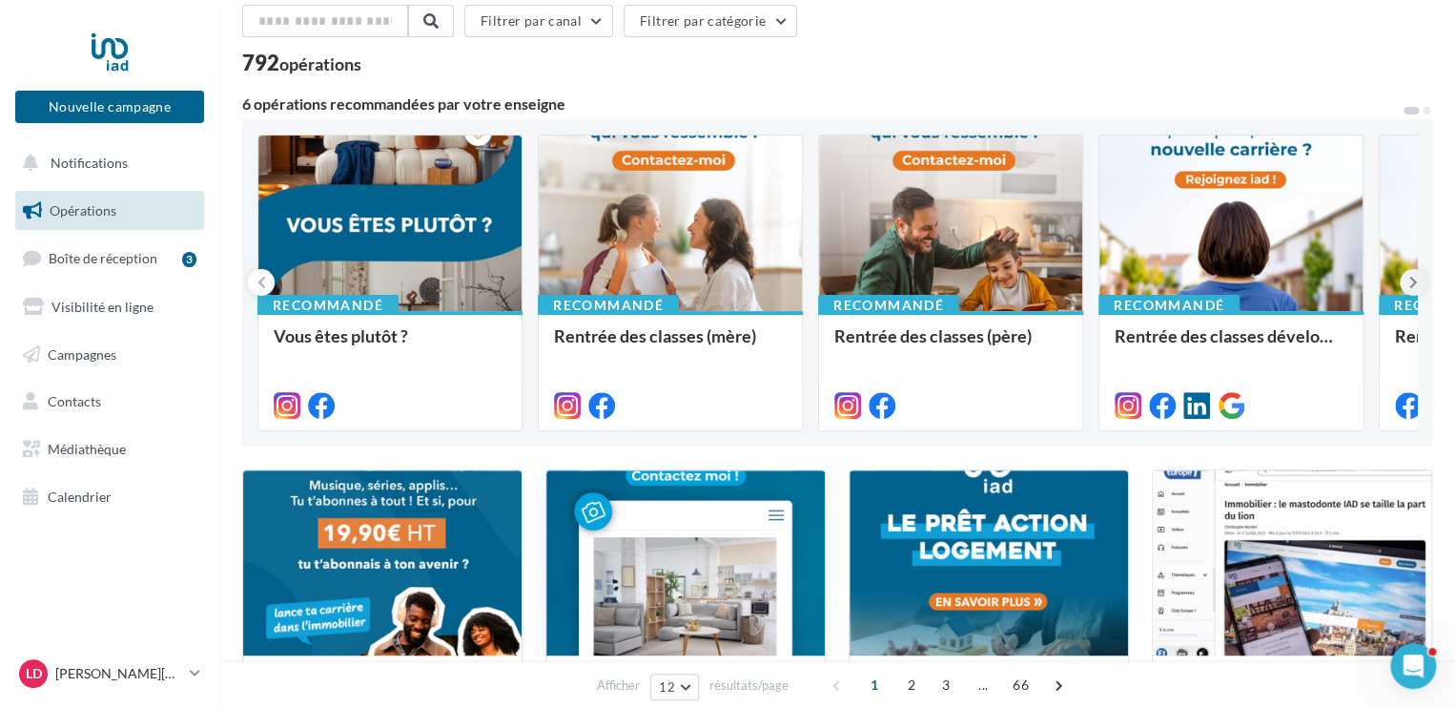
click at [1411, 285] on icon at bounding box center [1413, 282] width 9 height 19
